Goal: Communication & Community: Answer question/provide support

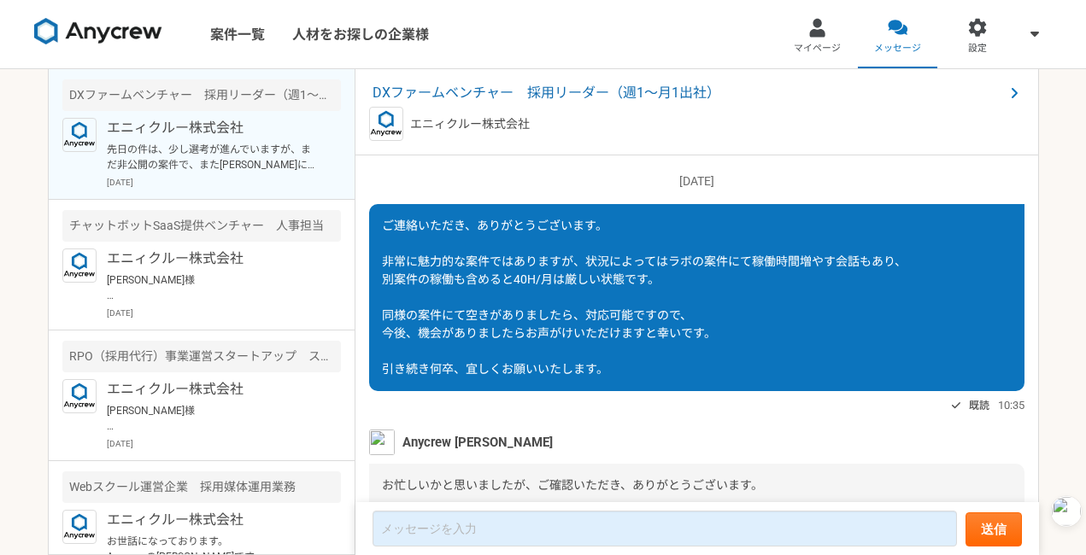
scroll to position [1996, 0]
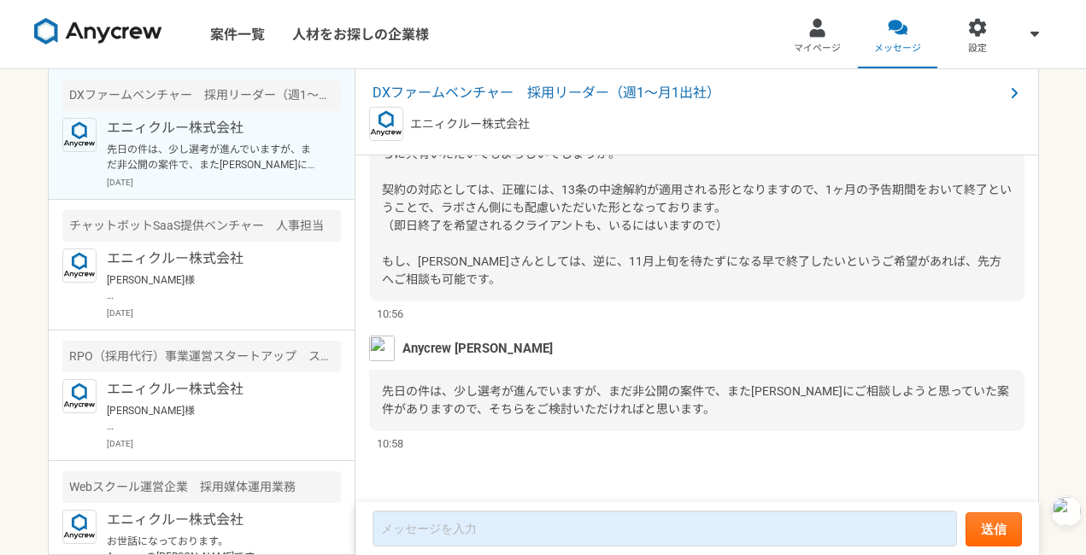
click at [536, 364] on div "Anycrew 赤羽 先日の件は、少し選考が進んでいますが、まだ非公開の案件で、また五十嵐さんにご相談しようと思っていた案件がありますので、そちらをご検討いた…" at bounding box center [696, 394] width 655 height 116
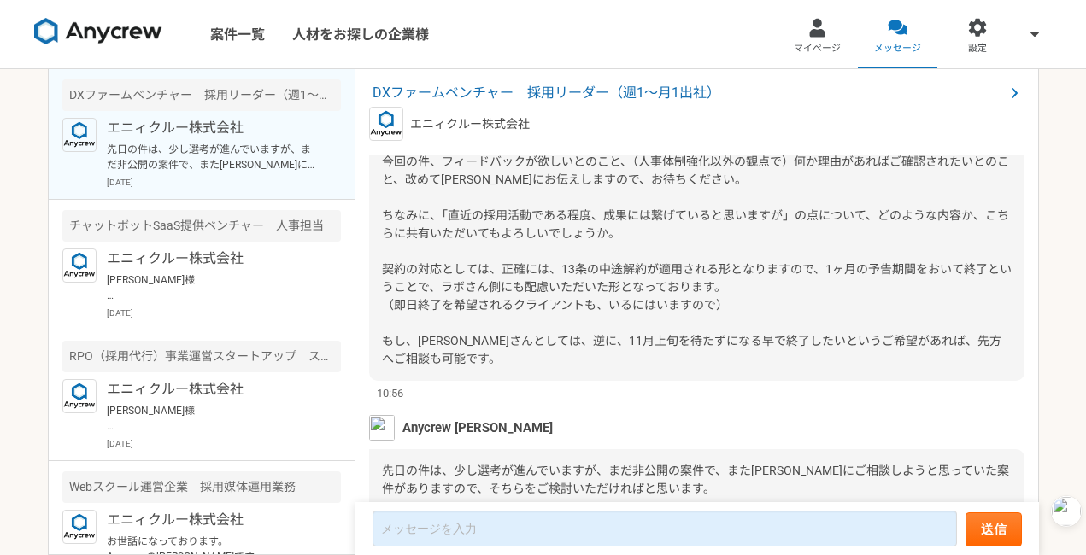
scroll to position [1831, 0]
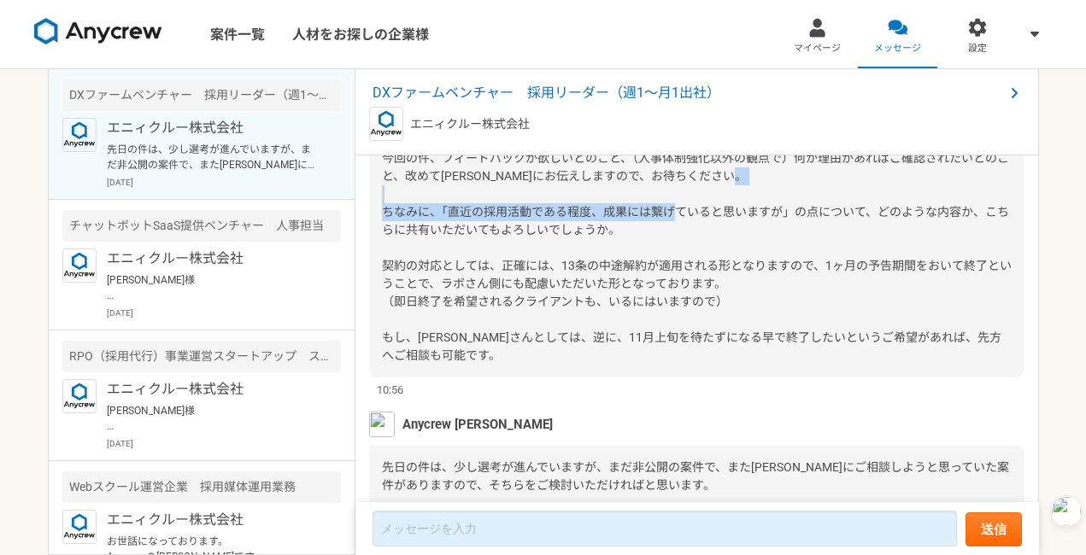
drag, startPoint x: 444, startPoint y: 301, endPoint x: 783, endPoint y: 305, distance: 339.2
click at [783, 306] on span "ご確認、ありがとうございます。 今回の件、フィードバックが欲しいとのこと、（人事体制強化以外の観点で）何か理由があればご確認されたいとのこと、改めて[PERS…" at bounding box center [697, 238] width 630 height 247
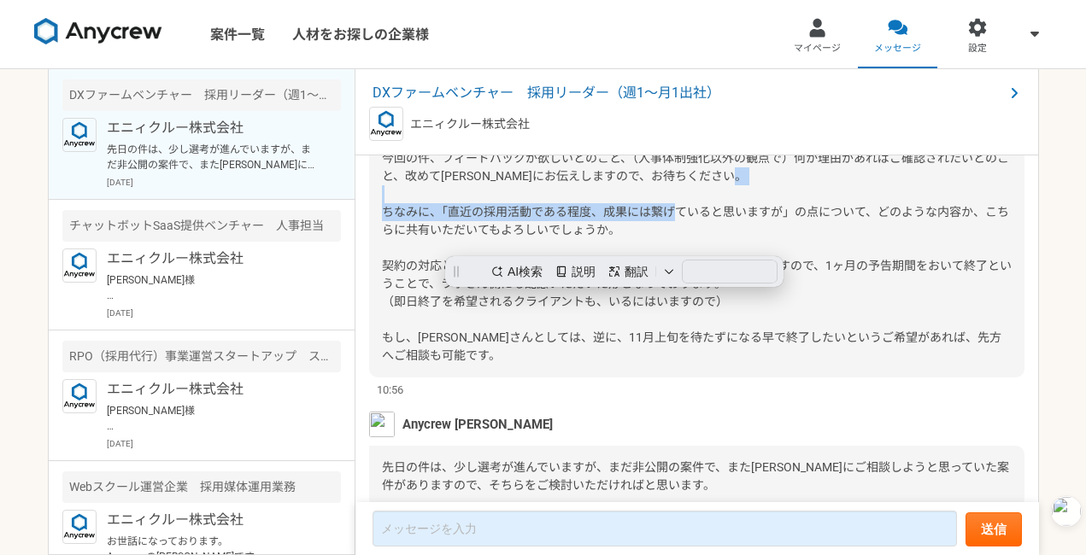
copy span "直近の採用活動である程度、成果には繋げていると思いますが"
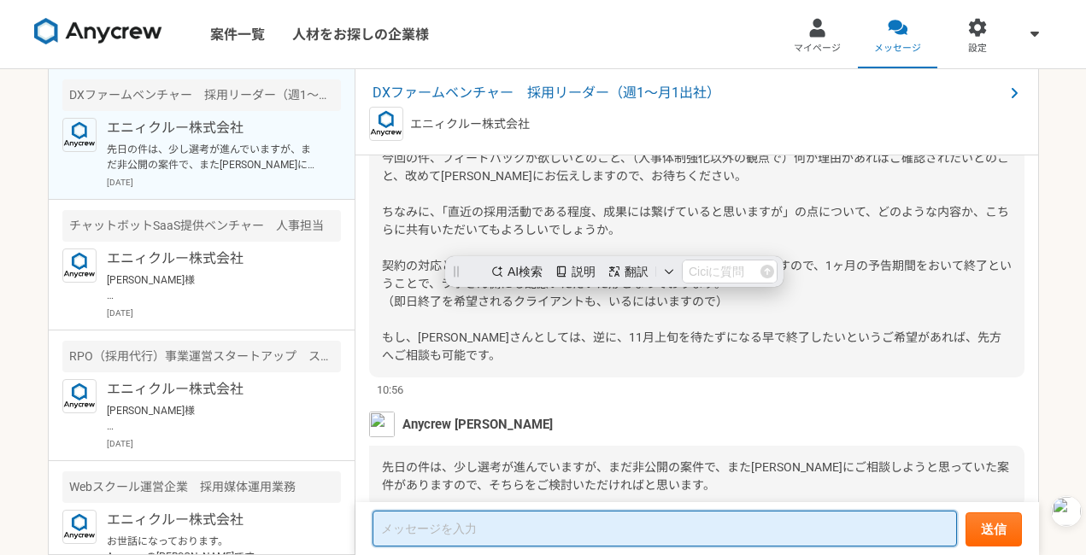
click at [435, 517] on textarea at bounding box center [664, 529] width 584 height 36
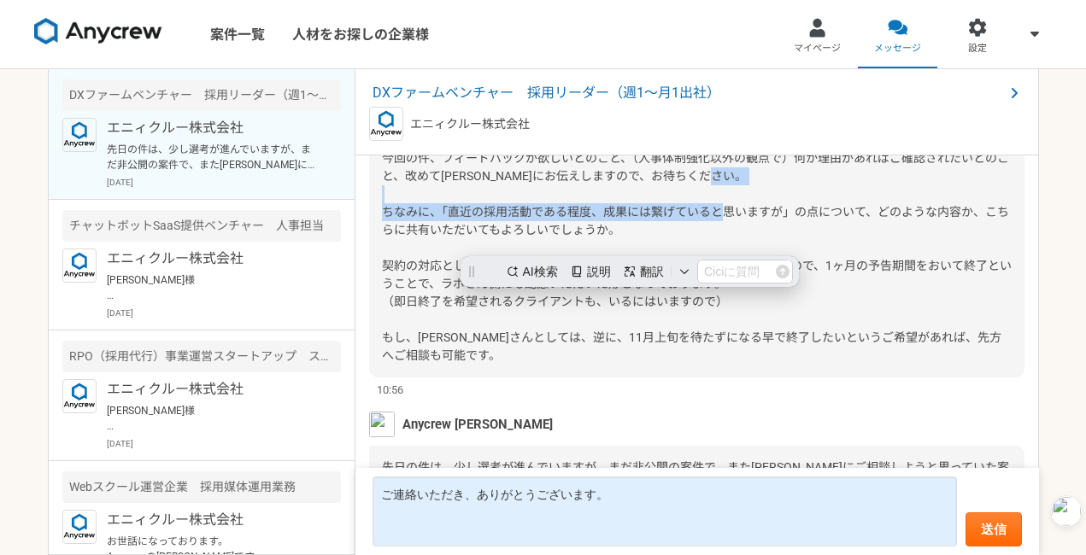
drag, startPoint x: 434, startPoint y: 303, endPoint x: 824, endPoint y: 298, distance: 389.6
click at [824, 298] on span "ご確認、ありがとうございます。 今回の件、フィードバックが欲しいとのこと、（人事体制強化以外の観点で）何か理由があればご確認されたいとのこと、改めて[PERS…" at bounding box center [697, 238] width 630 height 247
copy span "、「直近の採用活動である程度、成果には繋げていると思いますが」の点に"
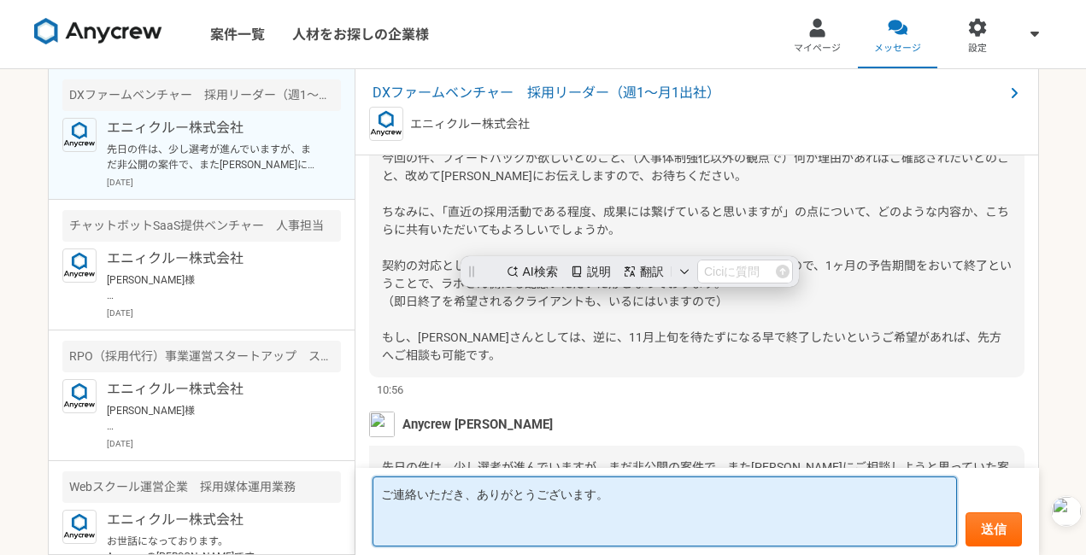
click at [404, 522] on textarea "ご連絡いただき、ありがとうございます。" at bounding box center [664, 512] width 584 height 70
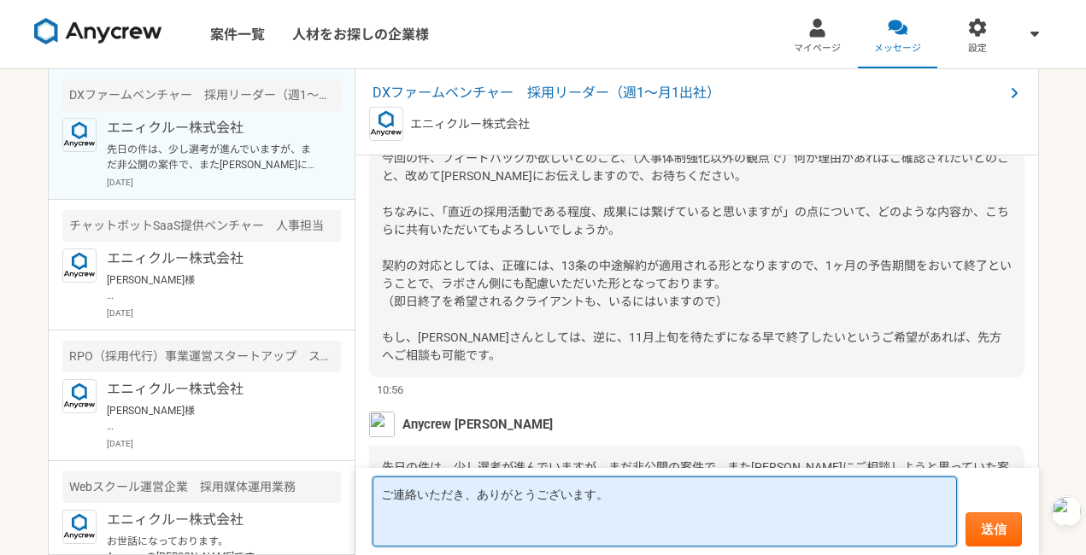
paste textarea "、「直近の採用活動である程度、成果には繋げていると思いますが」の点に"
click at [387, 531] on textarea "ご連絡いただき、ありがとうございます。 、「直近の採用活動である程度、成果には繋げていると思いますが」の点に" at bounding box center [664, 512] width 584 height 70
click at [809, 531] on textarea "ご連絡いただき、ありがとうございます。 「直近の採用活動である程度、成果には繋げていると思いますが」の点に" at bounding box center [664, 512] width 584 height 70
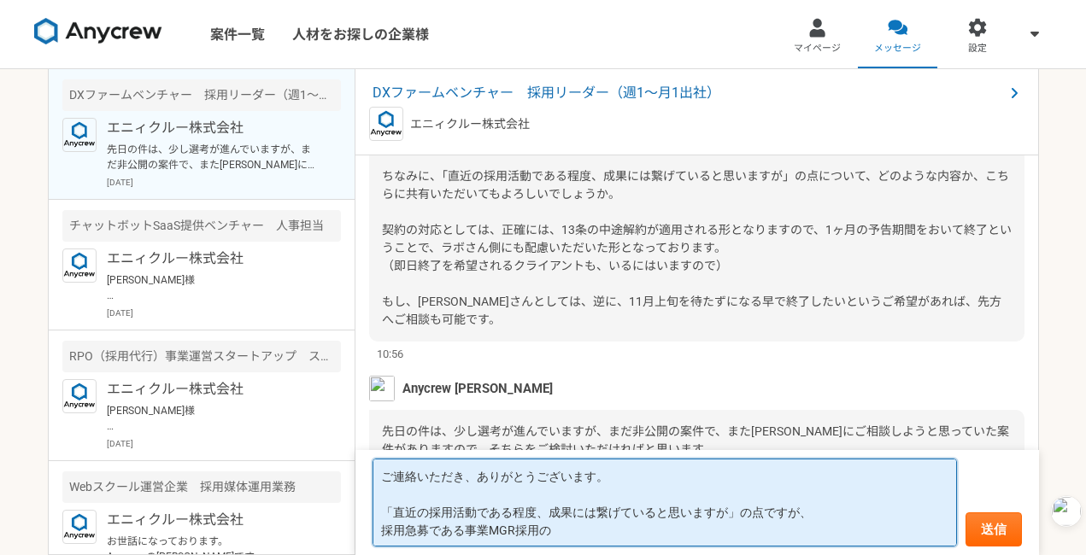
scroll to position [1866, 0]
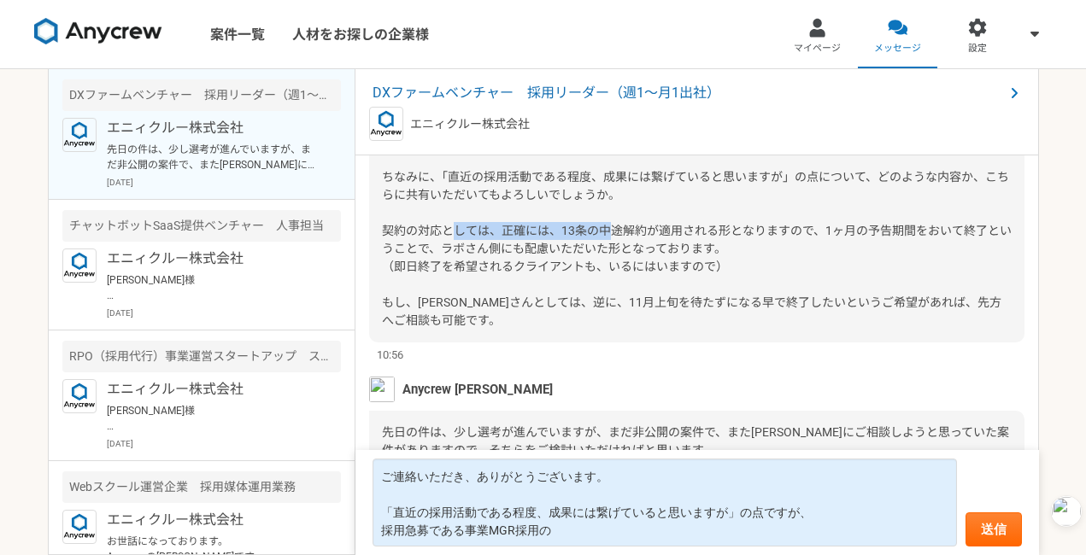
drag, startPoint x: 559, startPoint y: 323, endPoint x: 713, endPoint y: 317, distance: 154.7
click at [713, 318] on span "ご確認、ありがとうございます。 今回の件、フィードバックが欲しいとのこと、（人事体制強化以外の観点で）何か理由があればご確認されたいとのこと、改めて[PERS…" at bounding box center [697, 203] width 630 height 247
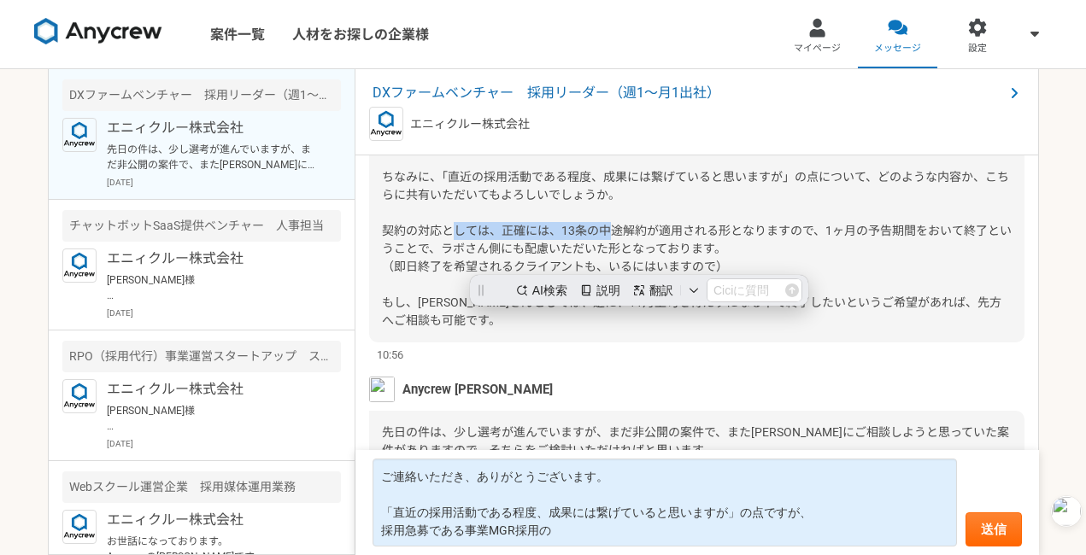
scroll to position [0, 0]
copy span "13条の中途解約が適用される"
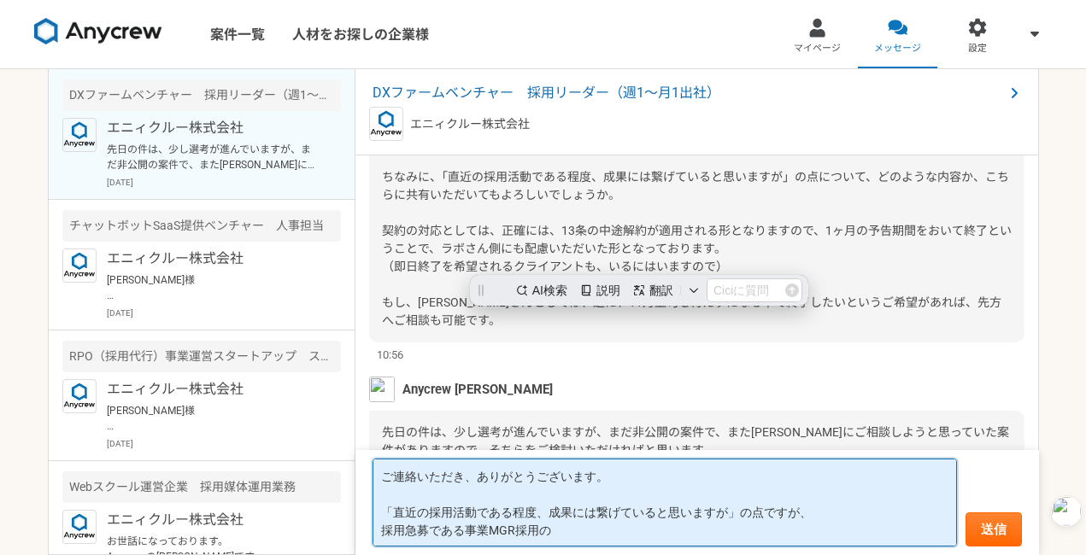
click at [582, 537] on textarea "ご連絡いただき、ありがとうございます。 「直近の採用活動である程度、成果には繋げていると思いますが」の点ですが、 採用急募である事業MGR採用の" at bounding box center [664, 503] width 584 height 88
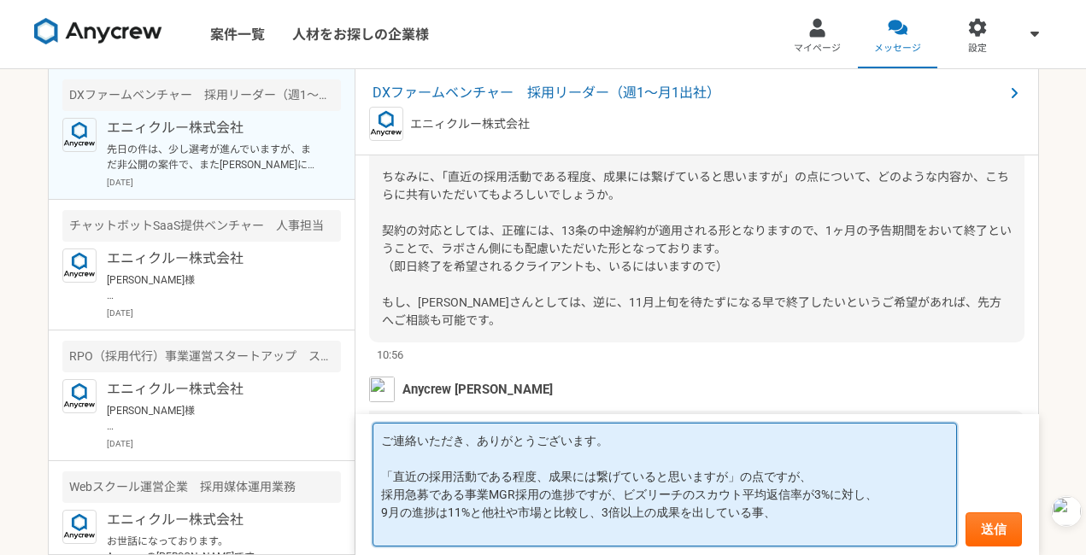
type textarea "ご連絡いただき、ありがとうございます。 「直近の採用活動である程度、成果には繋げていると思いますが」の点ですが、 採用急募である事業MGR採用の進捗ですが、ビ…"
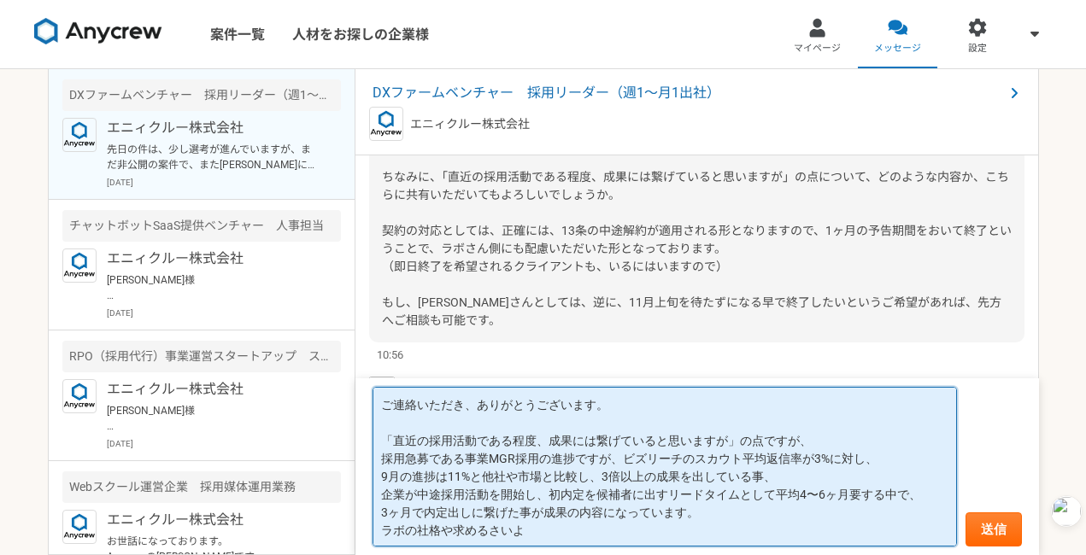
type textarea "ご連絡いただき、ありがとうございます。 「直近の採用活動である程度、成果には繋げていると思いますが」の点ですが、 採用急募である事業MGR採用の進捗ですが、ビ…"
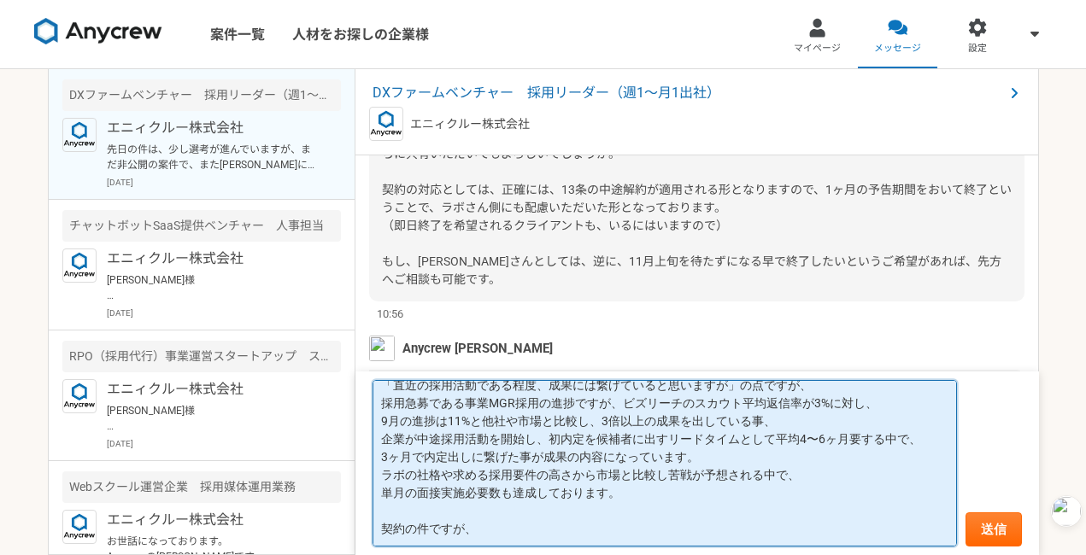
click at [549, 537] on textarea "ご連絡いただき、ありがとうございます。 「直近の採用活動である程度、成果には繋げていると思いますが」の点ですが、 採用急募である事業MGR採用の進捗ですが、ビ…" at bounding box center [664, 463] width 584 height 167
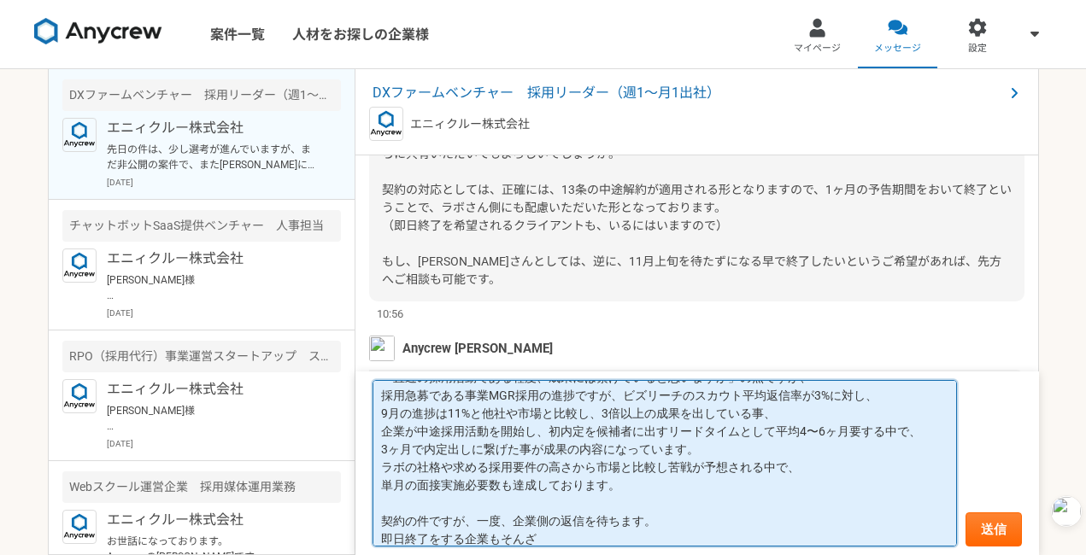
type textarea "ご連絡いただき、ありがとうございます。 「直近の採用活動である程度、成果には繋げていると思いますが」の点ですが、 採用急募である事業MGR採用の進捗ですが、ビ…"
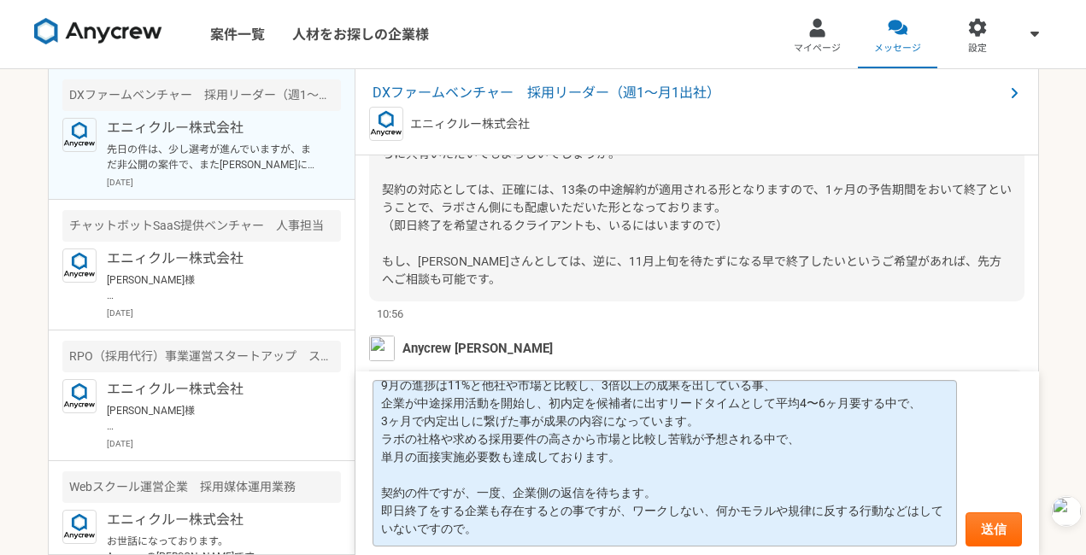
scroll to position [57, 0]
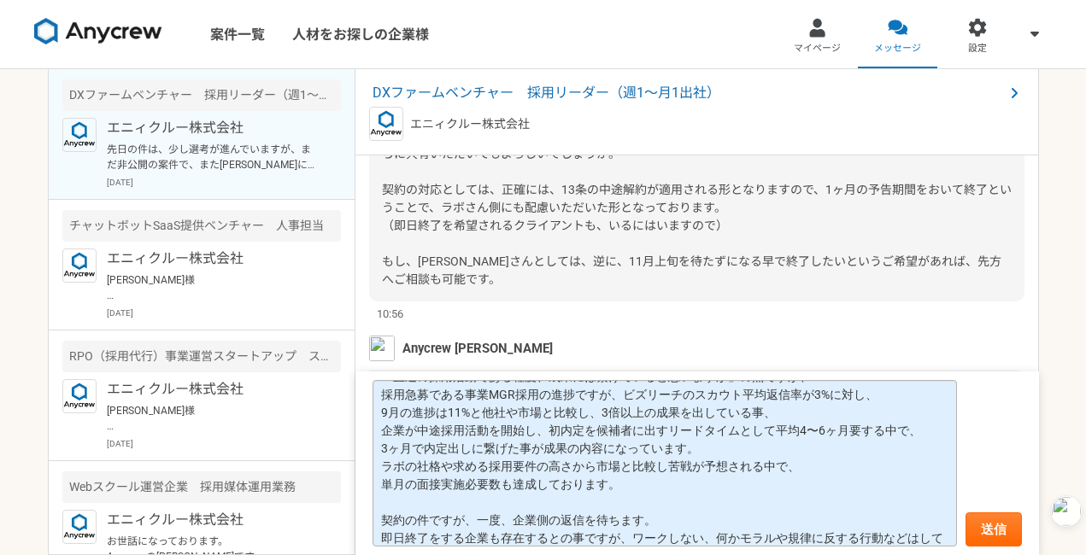
click at [718, 451] on textarea "ご連絡いただき、ありがとうございます。 「直近の採用活動である程度、成果には繋げていると思いますが」の点ですが、 採用急募である事業MGR採用の進捗ですが、ビ…" at bounding box center [664, 463] width 584 height 167
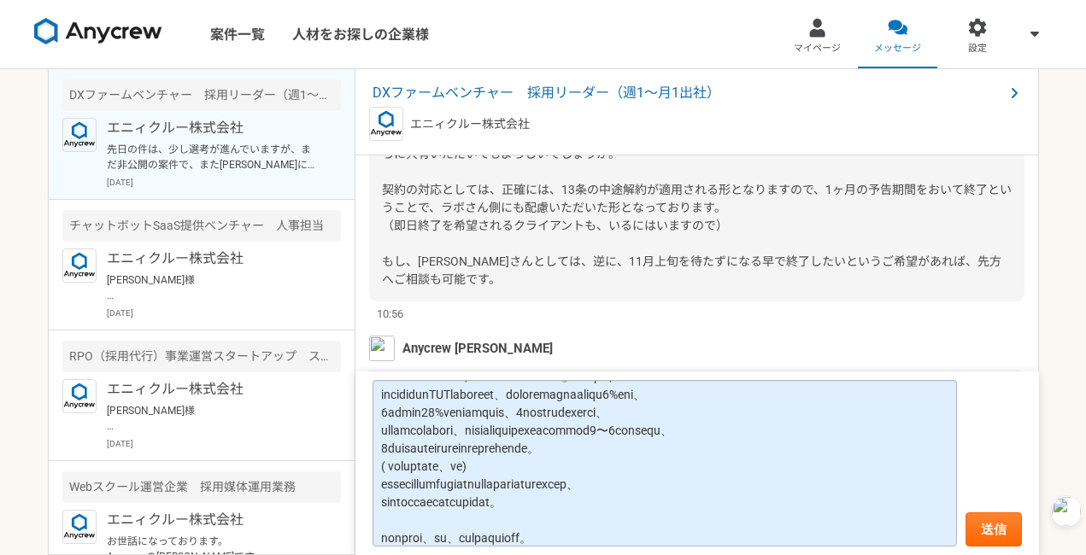
scroll to position [0, 0]
click at [389, 466] on textarea at bounding box center [664, 463] width 584 height 167
click at [497, 466] on textarea at bounding box center [664, 463] width 584 height 167
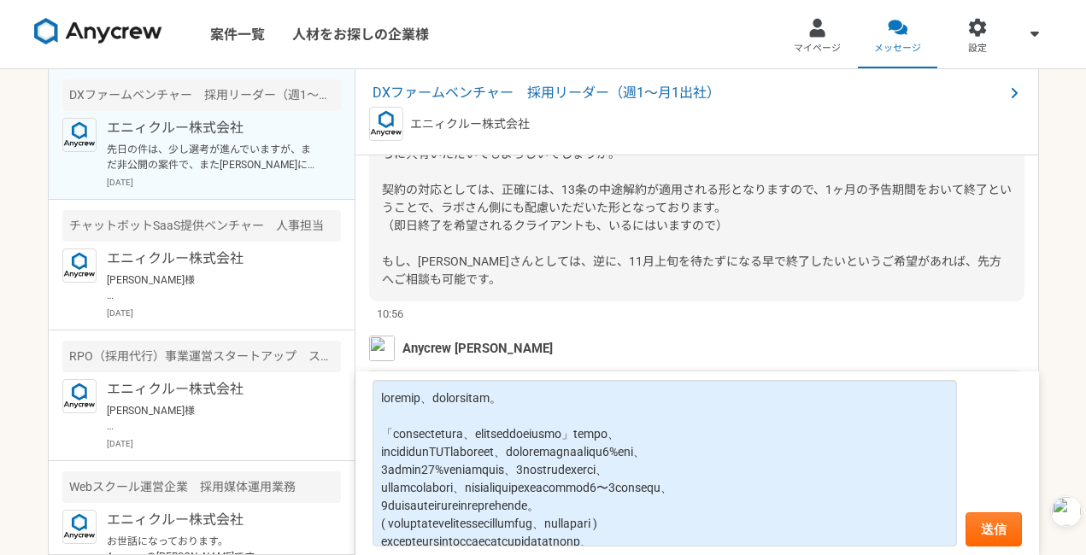
scroll to position [103, 0]
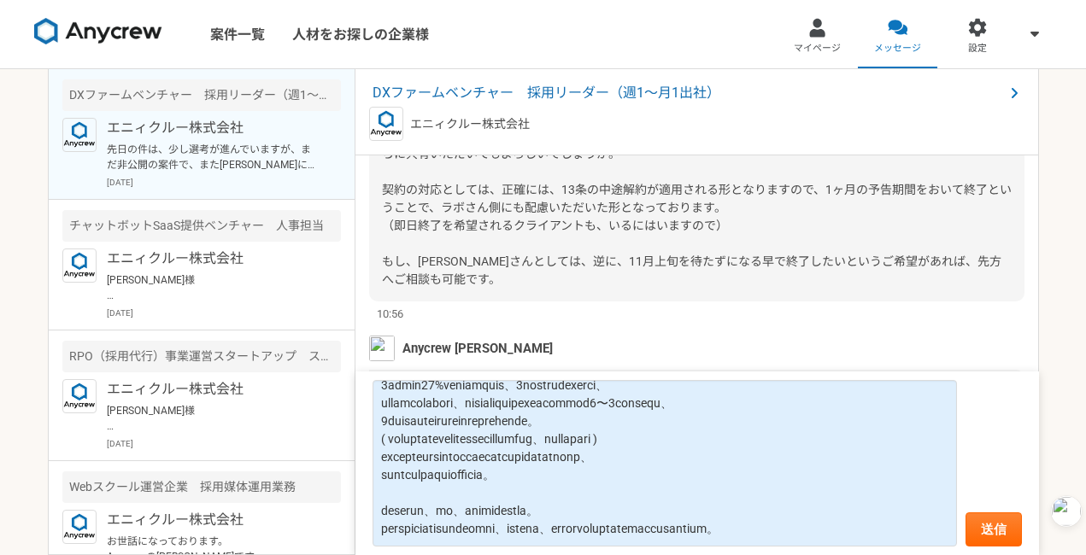
drag, startPoint x: 381, startPoint y: 397, endPoint x: 586, endPoint y: 567, distance: 266.3
click at [586, 554] on html "案件一覧 人材をお探しの企業様 マイページ メッセージ 設定 DXファームベンチャー　採用リーダー（週1〜月1出社） エニィクルー株式会社 先日の件は、少し選…" at bounding box center [543, 277] width 1086 height 555
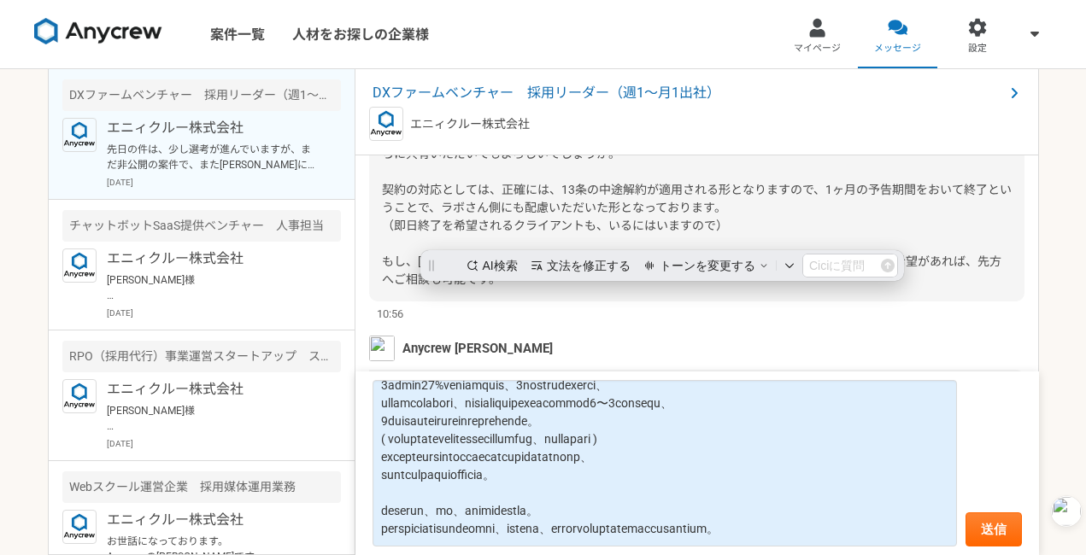
scroll to position [0, 0]
type textarea "ご連絡いただき、ありがとうございます。 「直近の採用活動である程度、成果には繋げていると思いますが」の点ですが、 採用急募である事業MGR採用の進捗ですが、ビ…"
click at [453, 302] on div "ご確認、ありがとうございます。 今回の件、フィードバックが欲しいとのこと、（人事体制強化以外の観点で）何か理由があればご確認されたいとのこと、改めて[PERS…" at bounding box center [696, 163] width 655 height 277
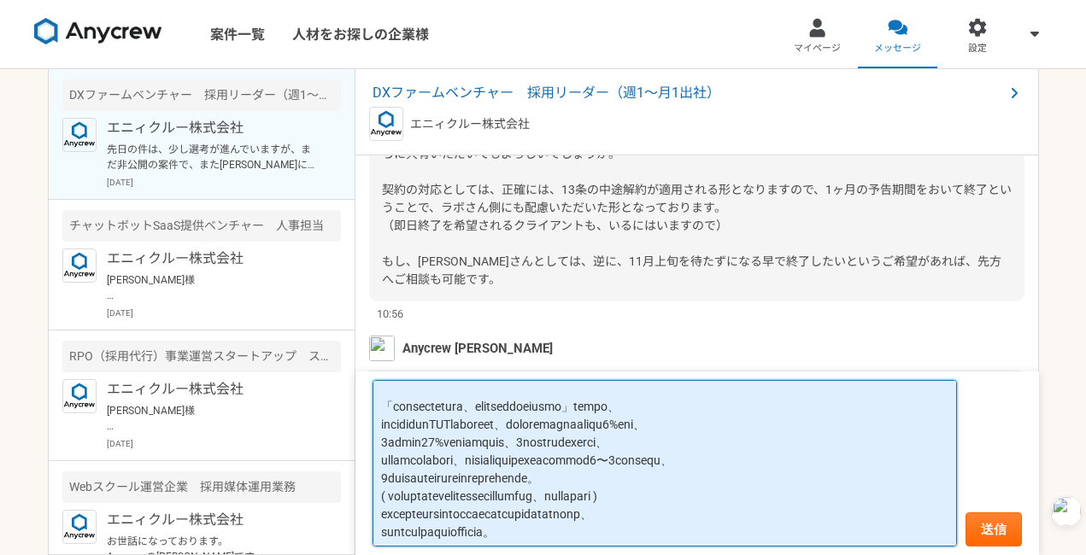
scroll to position [103, 0]
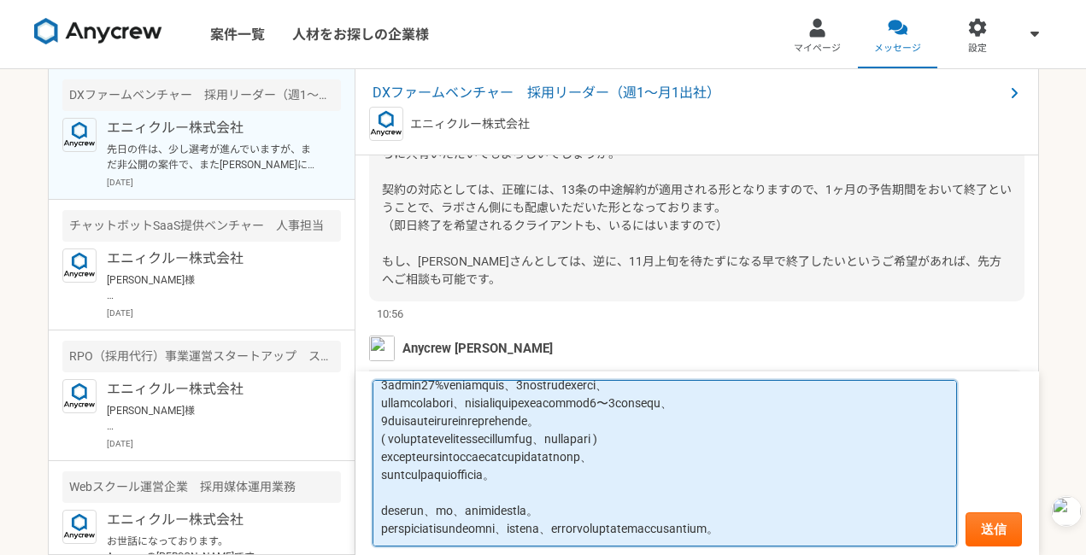
drag, startPoint x: 384, startPoint y: 403, endPoint x: 789, endPoint y: 557, distance: 432.4
click at [789, 554] on html "案件一覧 人材をお探しの企業様 マイページ メッセージ 設定 DXファームベンチャー　採用リーダー（週1〜月1出社） エニィクルー株式会社 先日の件は、少し選…" at bounding box center [543, 277] width 1086 height 555
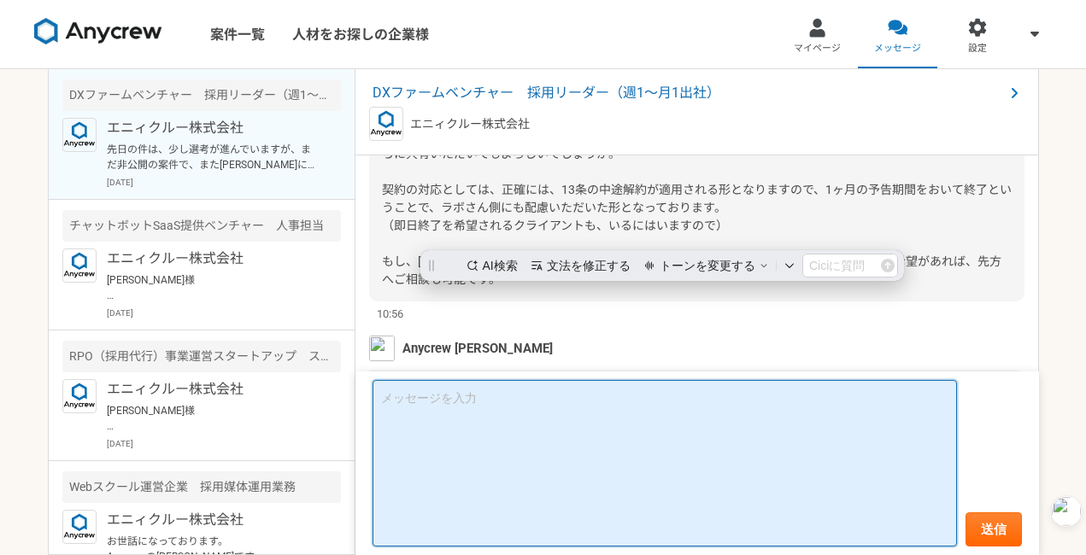
scroll to position [0, 0]
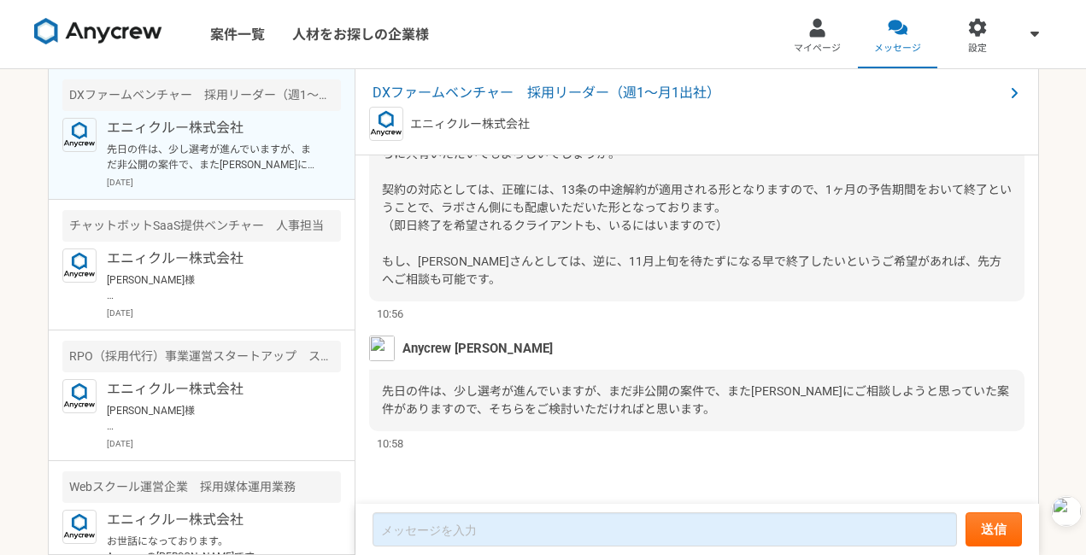
click at [829, 361] on div "Anycrew [PERSON_NAME]" at bounding box center [696, 349] width 655 height 26
click at [774, 322] on div "10:56" at bounding box center [696, 314] width 655 height 16
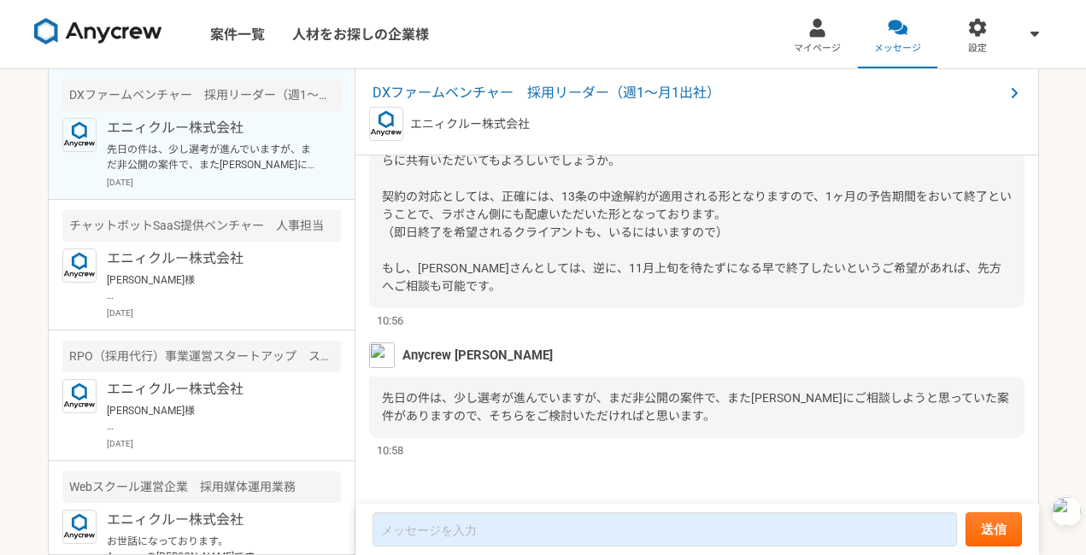
scroll to position [1883, 0]
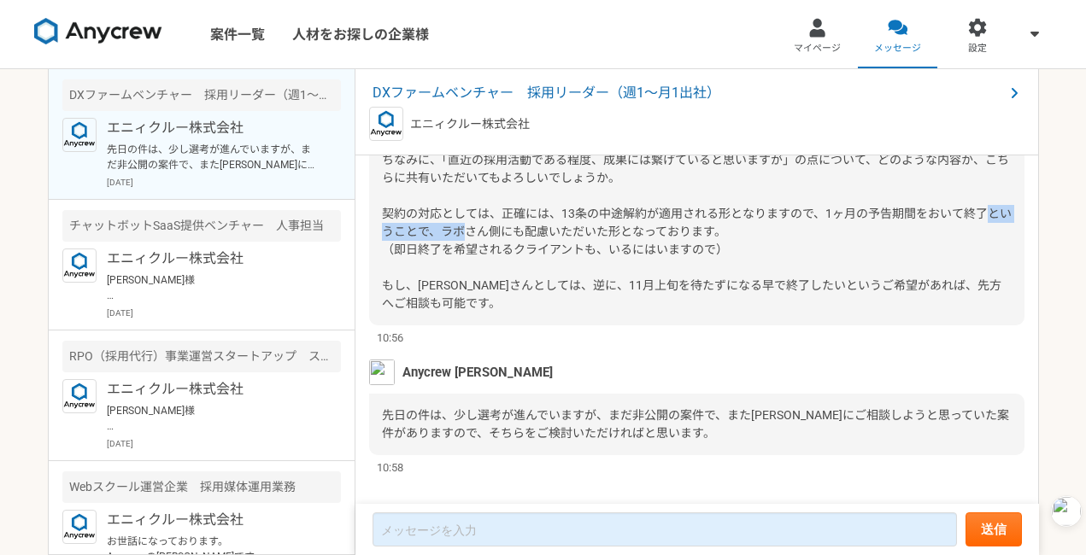
drag, startPoint x: 459, startPoint y: 322, endPoint x: 578, endPoint y: 322, distance: 118.7
click at [578, 310] on span "ご確認、ありがとうございます。 今回の件、フィードバックが欲しいとのこと、（人事体制強化以外の観点で）何か理由があればご確認されたいとのこと、改めて[PERS…" at bounding box center [697, 186] width 630 height 247
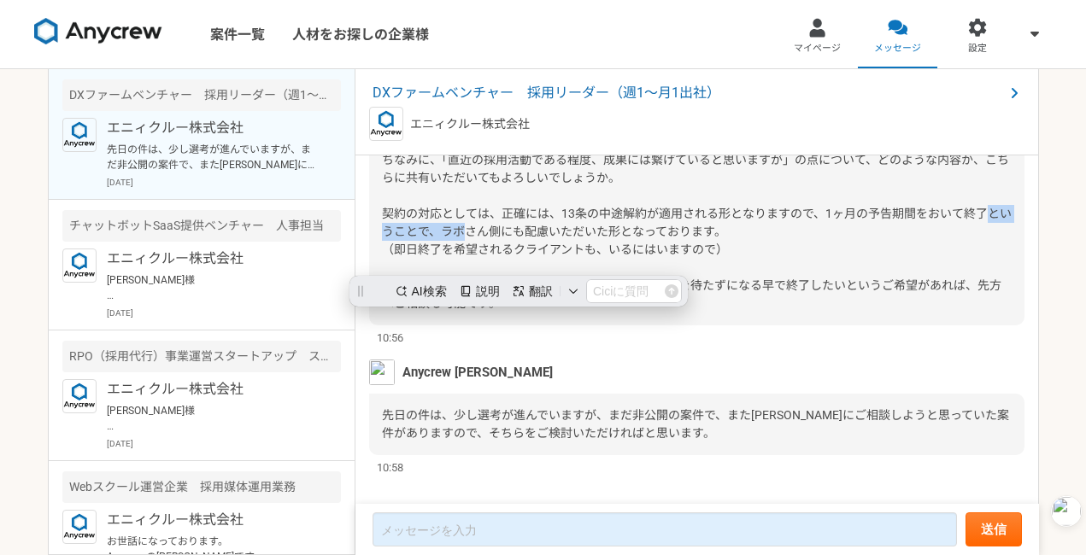
click at [578, 310] on span "ご確認、ありがとうございます。 今回の件、フィードバックが欲しいとのこと、（人事体制強化以外の観点で）何か理由があればご確認されたいとのこと、改めて[PERS…" at bounding box center [697, 186] width 630 height 247
